Goal: Communication & Community: Answer question/provide support

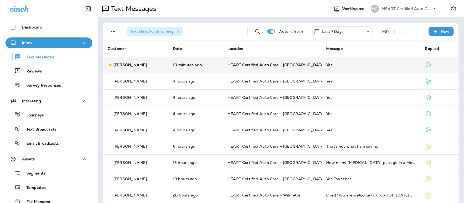
click at [164, 67] on div "[PERSON_NAME]" at bounding box center [136, 65] width 57 height 6
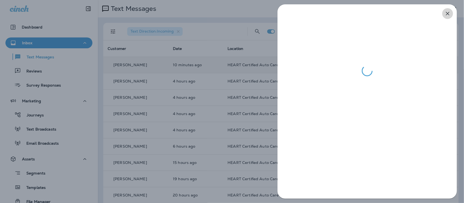
click at [447, 12] on icon "button" at bounding box center [447, 13] width 7 height 7
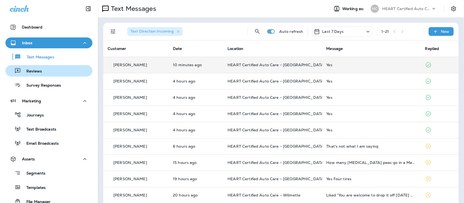
click at [33, 74] on p "Reviews" at bounding box center [31, 71] width 21 height 5
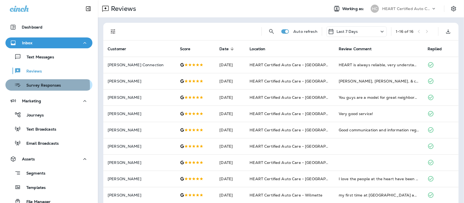
click at [42, 86] on p "Survey Responses" at bounding box center [41, 85] width 40 height 5
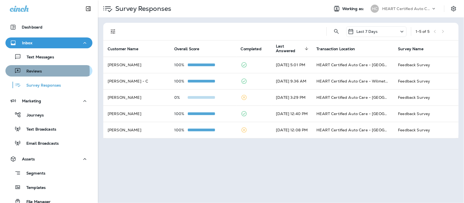
click at [37, 71] on p "Reviews" at bounding box center [31, 71] width 21 height 5
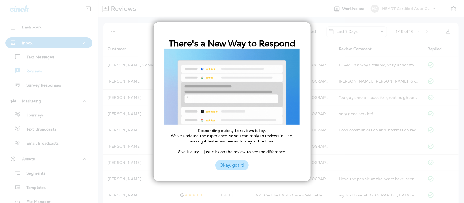
click at [238, 167] on button "Okay, got it!" at bounding box center [231, 165] width 33 height 10
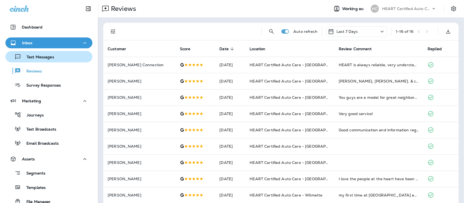
click at [37, 58] on p "Text Messages" at bounding box center [37, 57] width 33 height 5
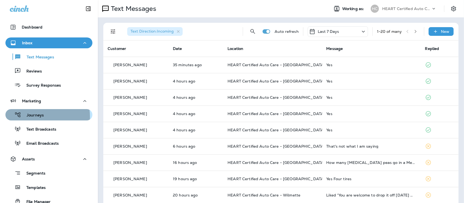
click at [33, 117] on p "Journeys" at bounding box center [32, 115] width 23 height 5
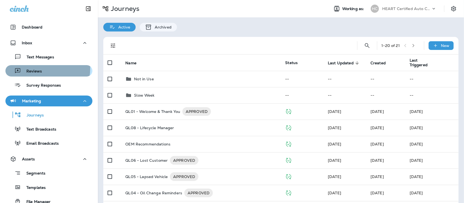
click at [33, 68] on div "Reviews" at bounding box center [25, 71] width 34 height 8
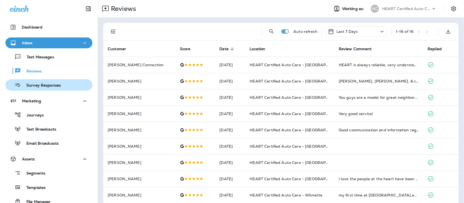
click at [40, 86] on p "Survey Responses" at bounding box center [41, 85] width 40 height 5
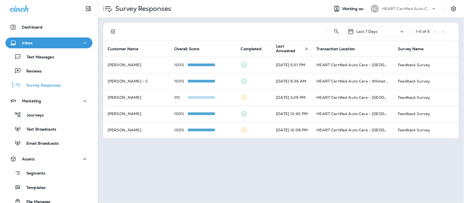
drag, startPoint x: 33, startPoint y: 57, endPoint x: 35, endPoint y: 49, distance: 8.0
click at [33, 56] on p "Text Messages" at bounding box center [37, 57] width 33 height 5
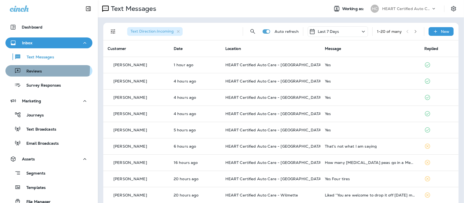
click at [35, 69] on p "Reviews" at bounding box center [31, 71] width 21 height 5
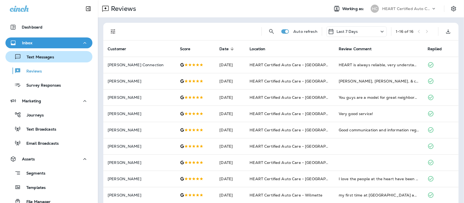
click at [43, 56] on p "Text Messages" at bounding box center [37, 57] width 33 height 5
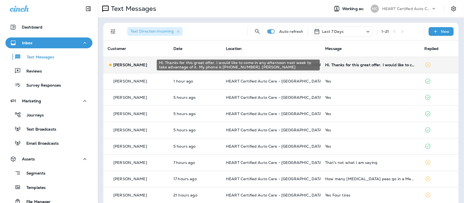
click at [359, 66] on div "Hi. Thanks for this great offer. I would like to come in any afternoon next wee…" at bounding box center [370, 65] width 90 height 4
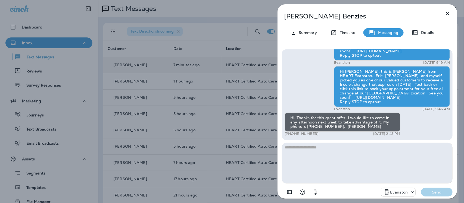
drag, startPoint x: 314, startPoint y: 151, endPoint x: 313, endPoint y: 147, distance: 4.2
click at [314, 150] on textarea at bounding box center [367, 163] width 171 height 41
type textarea "*"
type textarea "**********"
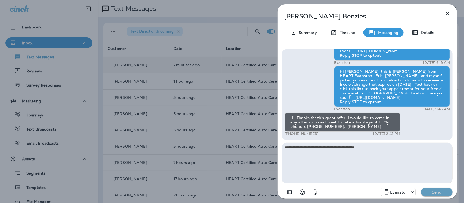
click at [438, 189] on button "Send" at bounding box center [437, 192] width 32 height 9
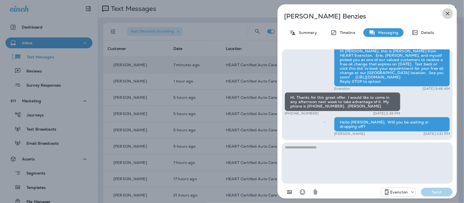
click at [447, 11] on icon "button" at bounding box center [447, 13] width 7 height 7
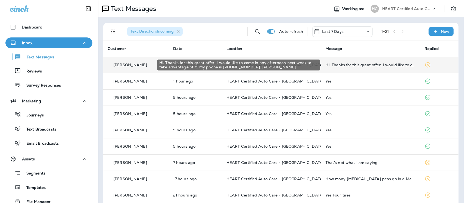
click at [345, 66] on div "Hi. Thanks for this great offer. I would like to come in any afternoon next wee…" at bounding box center [371, 65] width 90 height 4
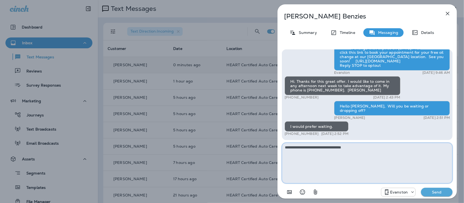
type textarea "**********"
click at [437, 196] on button "Send" at bounding box center [437, 192] width 32 height 9
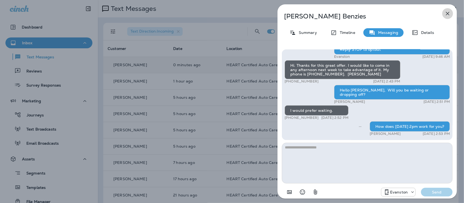
click at [448, 14] on icon "button" at bounding box center [447, 13] width 7 height 7
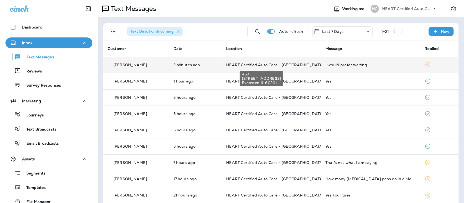
click at [258, 63] on span "HEART Certified Auto Care - [GEOGRAPHIC_DATA]" at bounding box center [275, 64] width 98 height 5
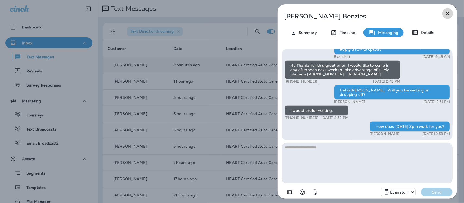
click at [446, 13] on icon "button" at bounding box center [447, 13] width 7 height 7
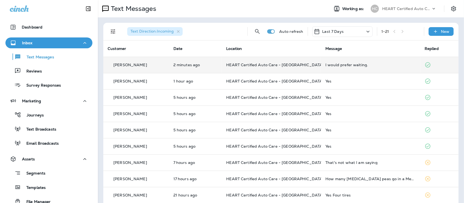
click at [336, 65] on div "I would prefer waiting." at bounding box center [370, 65] width 90 height 4
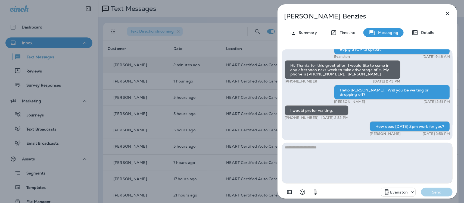
click at [449, 12] on icon "button" at bounding box center [447, 13] width 7 height 7
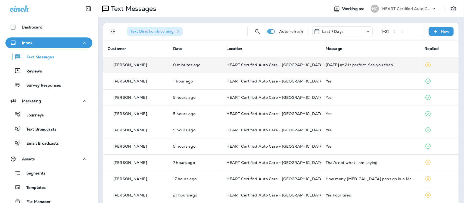
click at [361, 65] on div "[DATE] at 2 is perfect. See you then." at bounding box center [371, 65] width 90 height 4
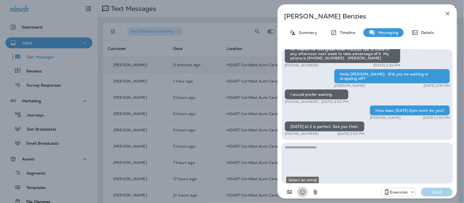
click at [303, 189] on icon "Select an emoji" at bounding box center [302, 192] width 7 height 7
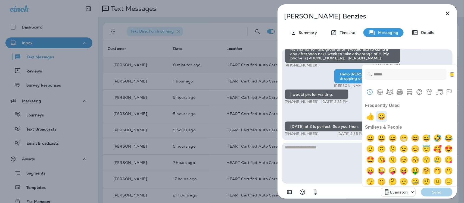
click at [386, 116] on img "grinning" at bounding box center [381, 116] width 11 height 11
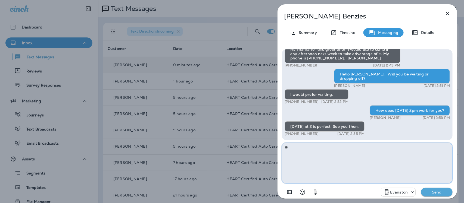
click at [323, 149] on textarea "**" at bounding box center [367, 163] width 171 height 41
type textarea "**********"
click at [439, 192] on p "Send" at bounding box center [436, 192] width 23 height 5
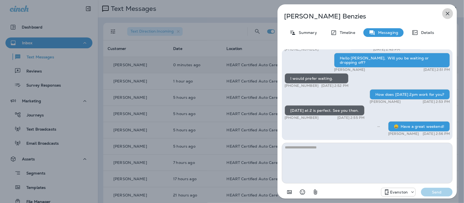
click at [448, 14] on icon "button" at bounding box center [447, 13] width 7 height 7
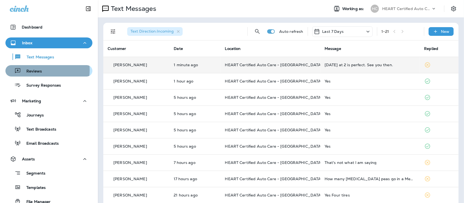
click at [32, 70] on p "Reviews" at bounding box center [31, 71] width 21 height 5
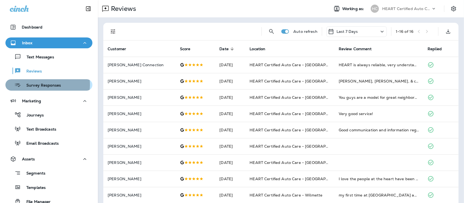
click at [45, 85] on p "Survey Responses" at bounding box center [41, 85] width 40 height 5
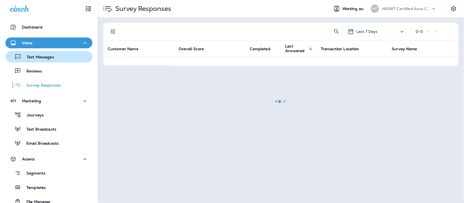
click at [41, 57] on p "Text Messages" at bounding box center [37, 57] width 33 height 5
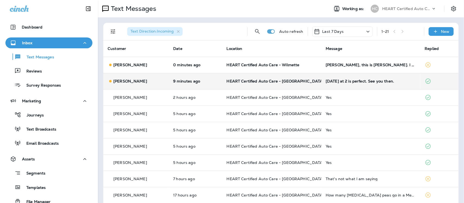
click at [370, 83] on div "[DATE] at 2 is perfect. See you then." at bounding box center [371, 81] width 90 height 4
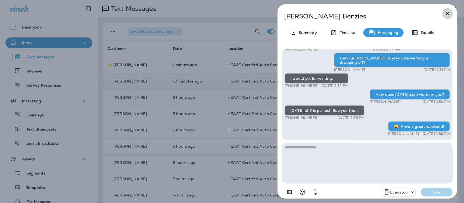
click at [449, 13] on icon "button" at bounding box center [447, 13] width 7 height 7
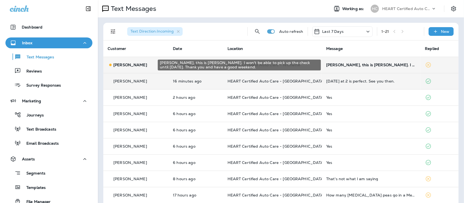
click at [382, 65] on div "[PERSON_NAME], this is [PERSON_NAME]. I won't be able to pick up the check unti…" at bounding box center [371, 65] width 90 height 4
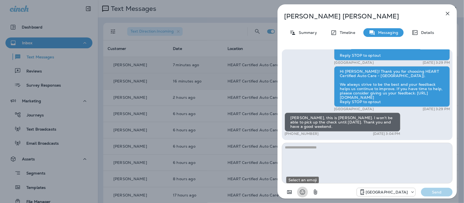
click at [300, 192] on icon "Select an emoji" at bounding box center [302, 192] width 5 height 5
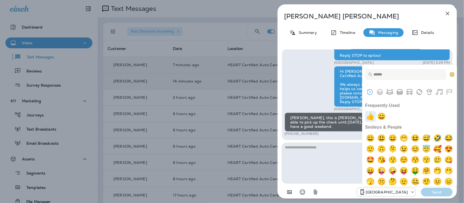
click at [371, 117] on img "+1" at bounding box center [370, 116] width 11 height 11
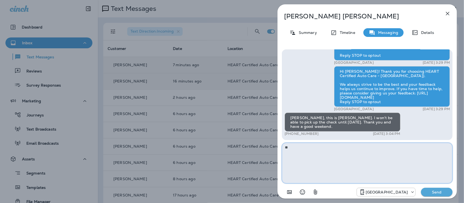
click at [311, 150] on textarea "**" at bounding box center [367, 163] width 171 height 41
type textarea "**********"
click at [441, 190] on p "Send" at bounding box center [436, 192] width 23 height 5
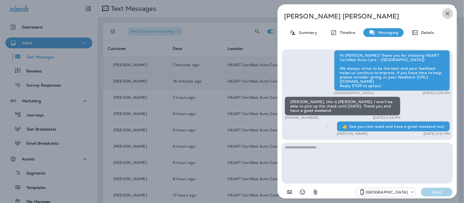
click at [448, 11] on icon "button" at bounding box center [447, 13] width 7 height 7
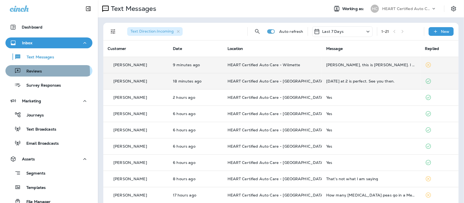
click at [37, 72] on p "Reviews" at bounding box center [31, 71] width 21 height 5
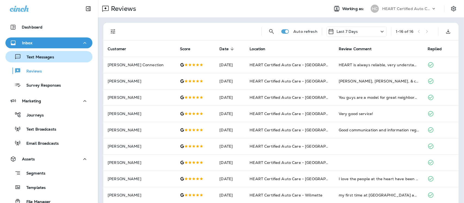
click at [47, 56] on p "Text Messages" at bounding box center [37, 57] width 33 height 5
